Goal: Information Seeking & Learning: Learn about a topic

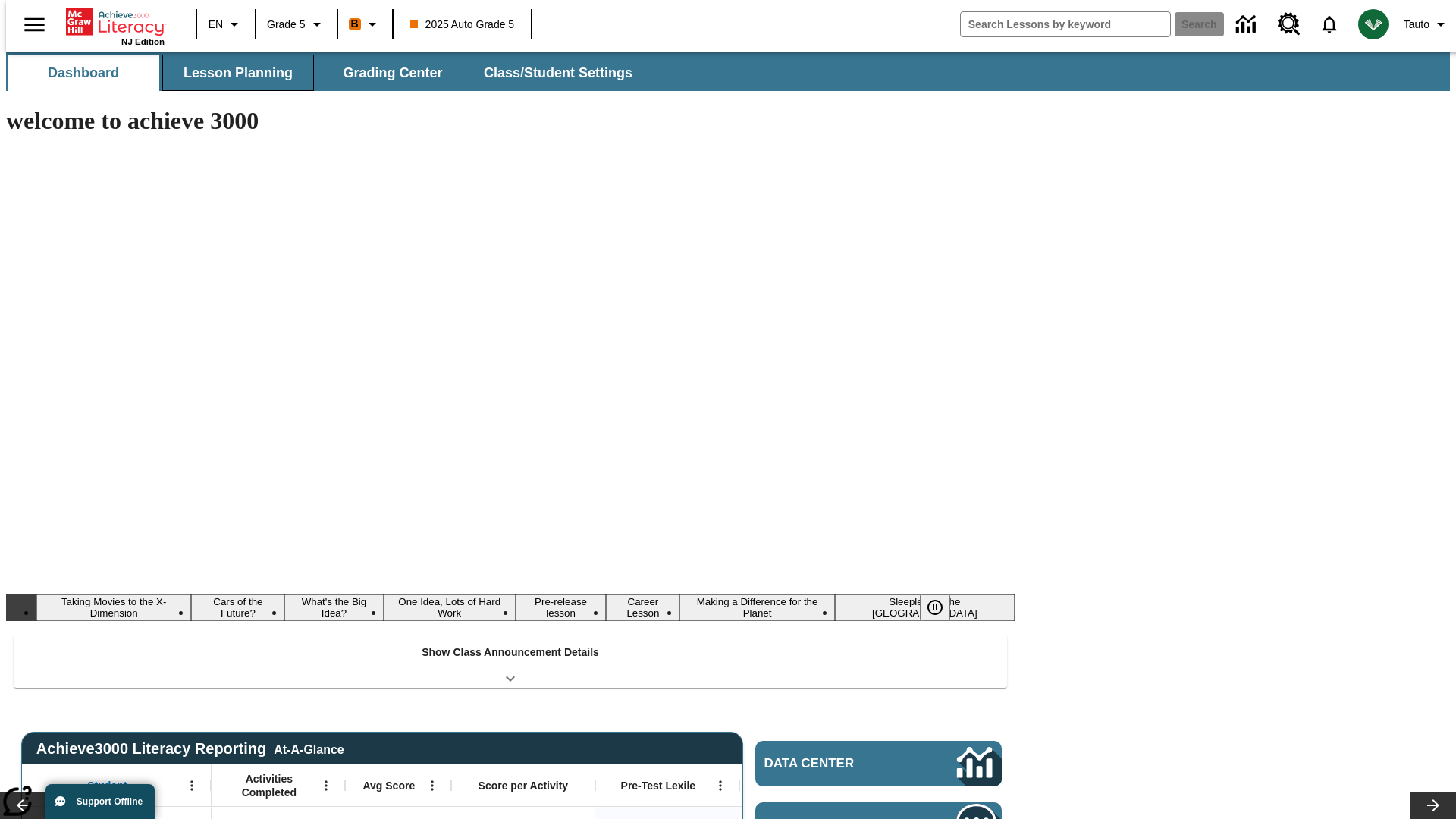
click at [232, 73] on button "Lesson Planning" at bounding box center [238, 73] width 152 height 36
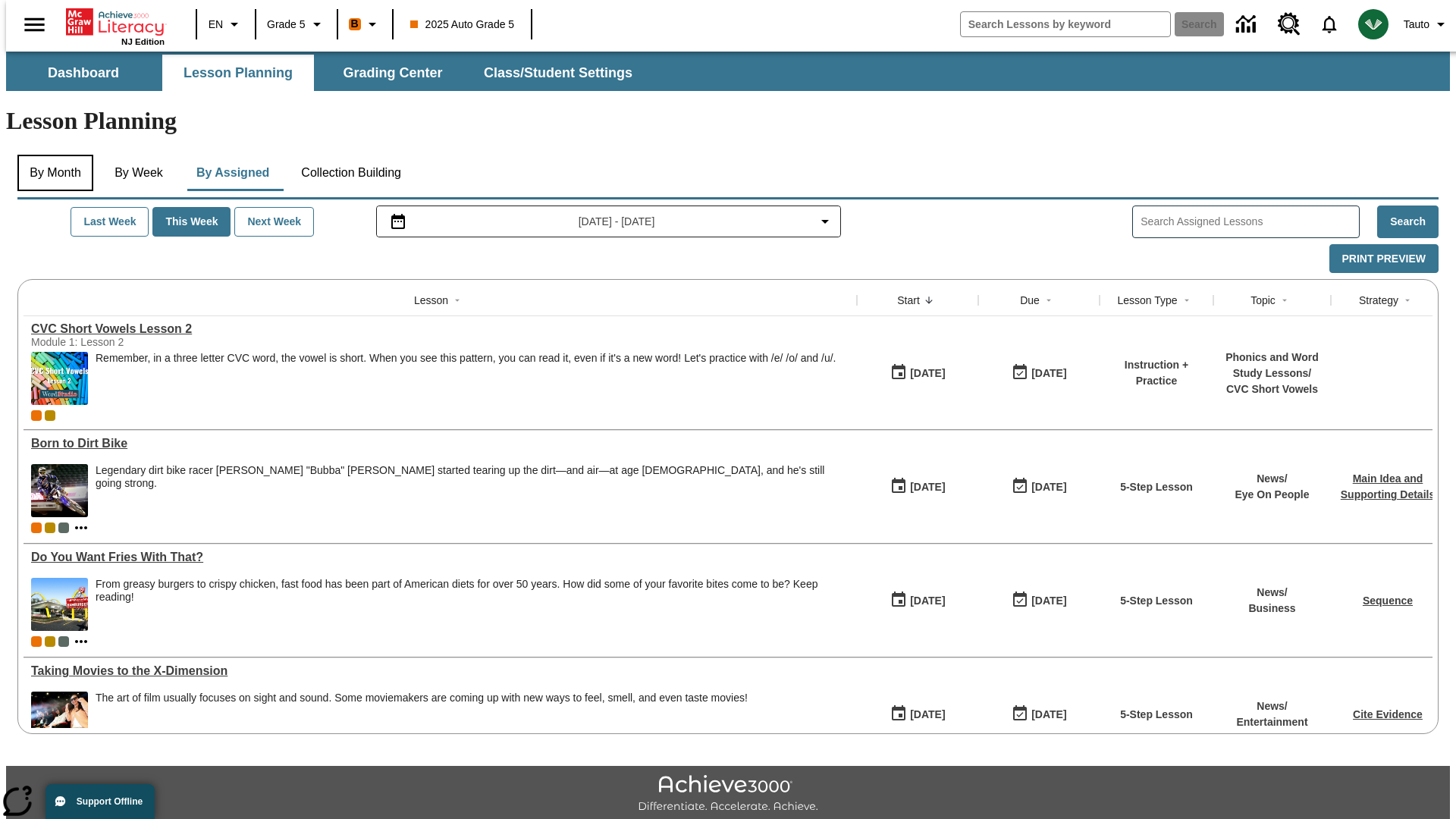
click at [51, 154] on button "By Month" at bounding box center [55, 172] width 75 height 36
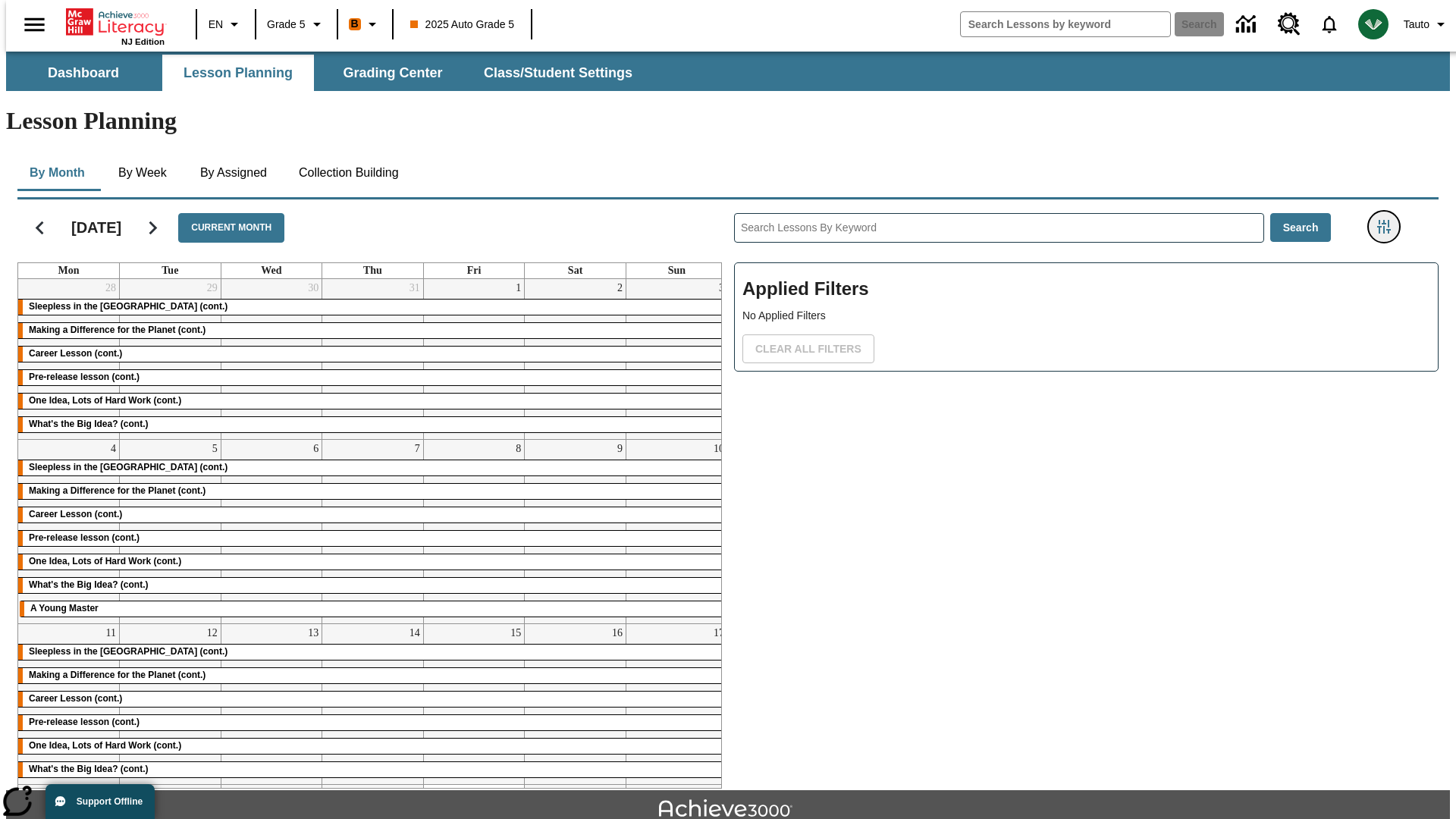
click at [1389, 220] on icon "Filters Side menu" at bounding box center [1383, 226] width 13 height 13
